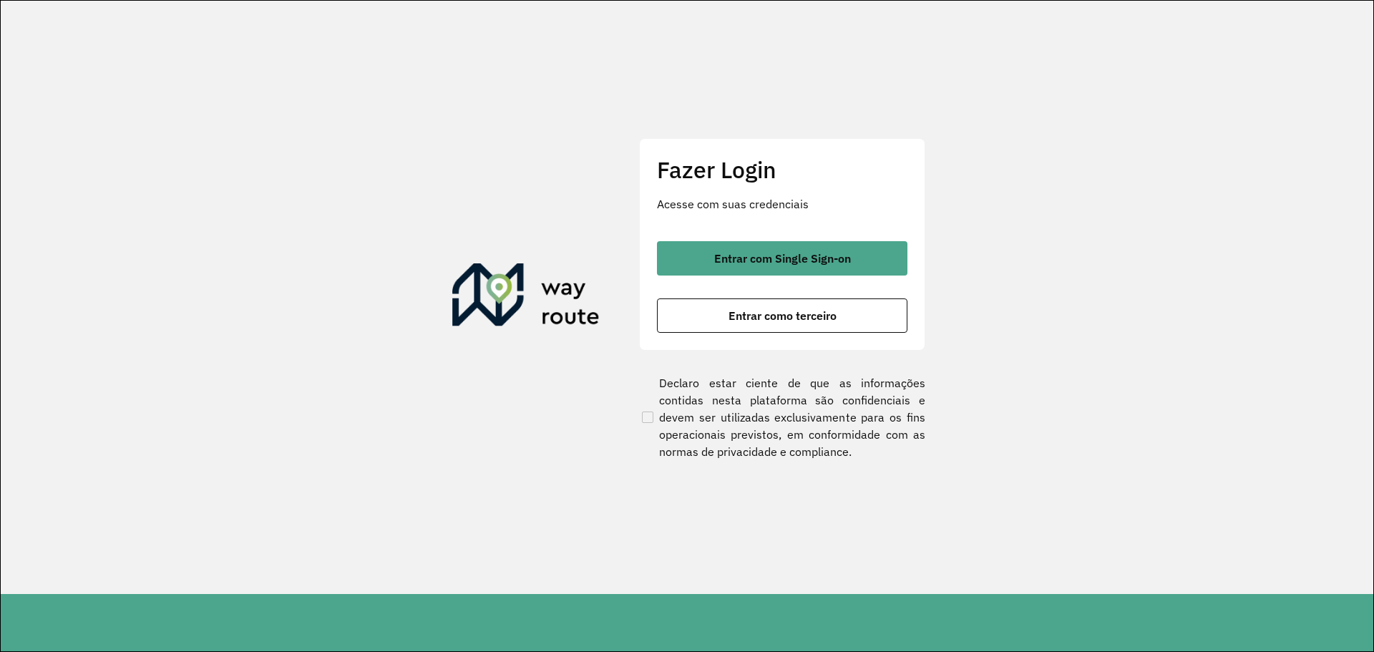
drag, startPoint x: 1032, startPoint y: 511, endPoint x: 1072, endPoint y: 508, distance: 40.9
click at [1032, 511] on section "Fazer Login Acesse com suas credenciais Entrar com Single Sign-on Entrar como t…" at bounding box center [687, 297] width 1373 height 593
click at [660, 205] on p "Acesse com suas credenciais" at bounding box center [782, 203] width 251 height 17
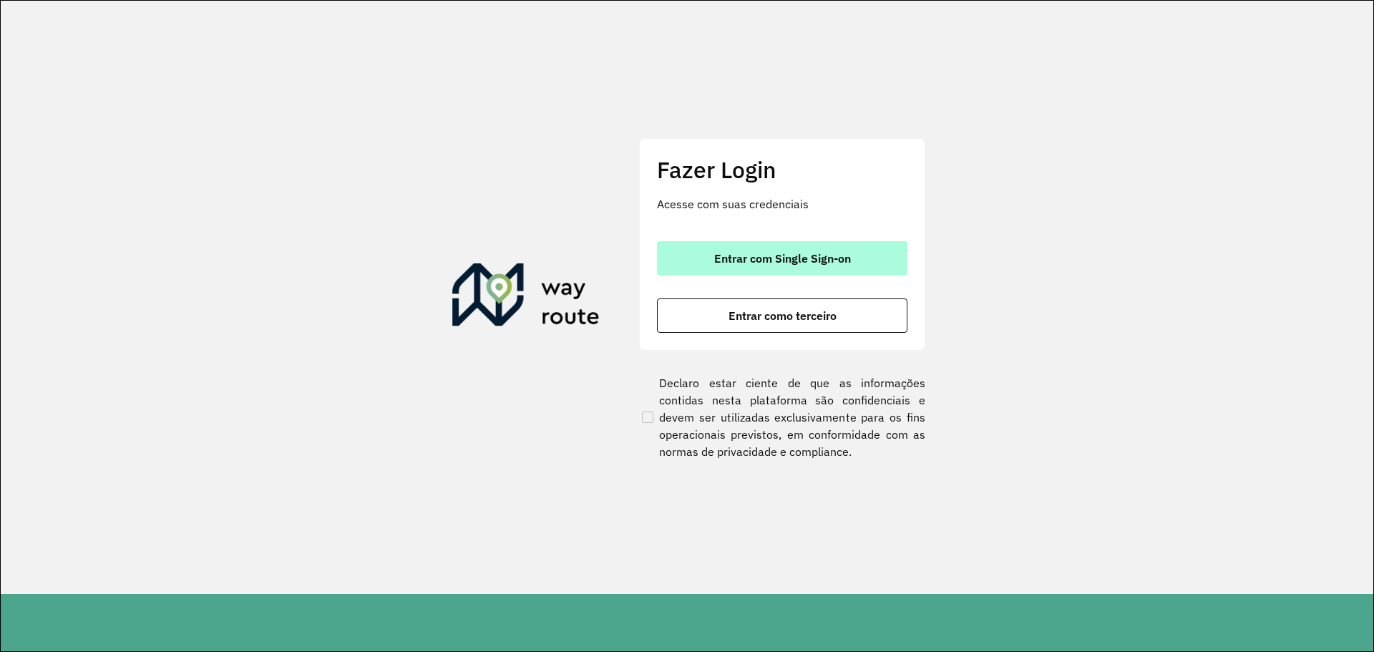
click at [722, 254] on span "Entrar com Single Sign-on" at bounding box center [782, 258] width 137 height 11
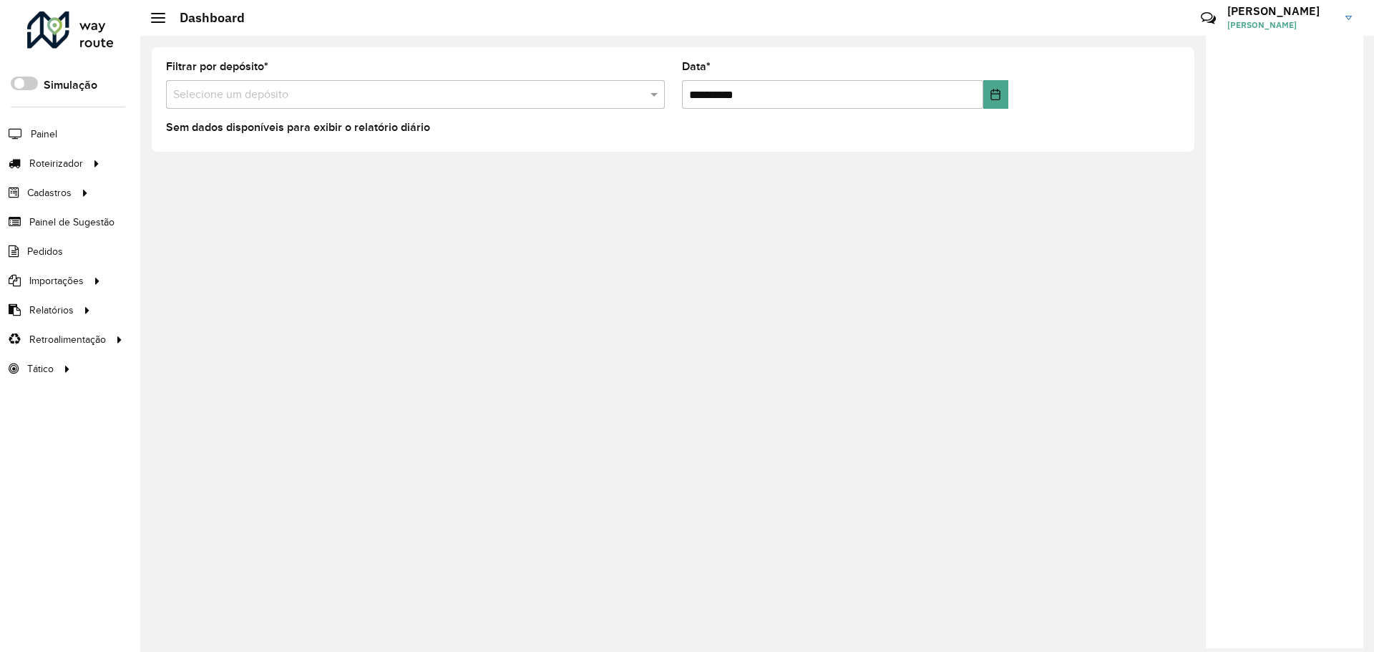
click at [505, 297] on div "**********" at bounding box center [757, 344] width 1234 height 616
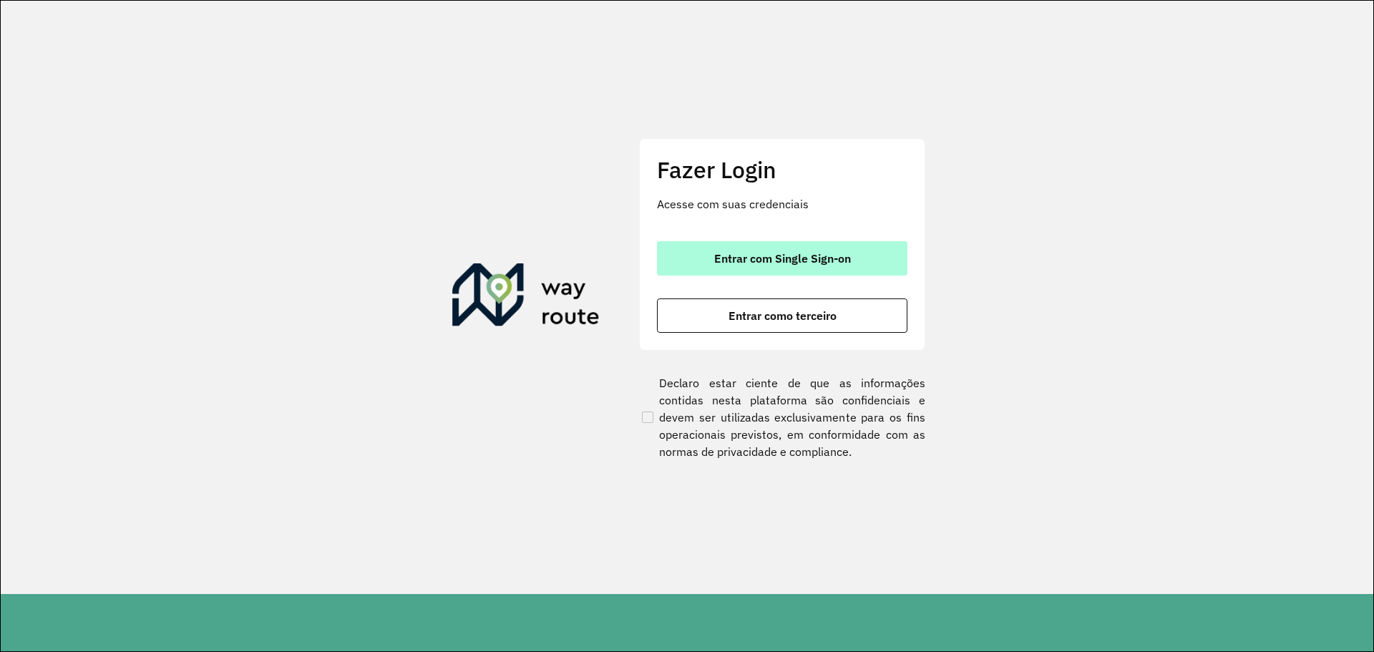
click at [785, 256] on span "Entrar com Single Sign-on" at bounding box center [782, 258] width 137 height 11
